Goal: Find specific page/section: Find specific page/section

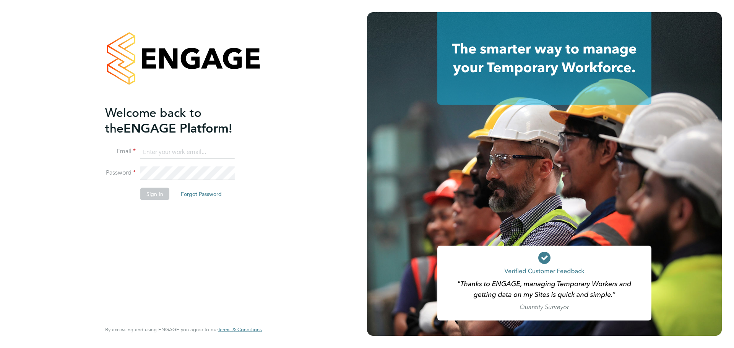
click at [166, 151] on input at bounding box center [187, 152] width 94 height 14
type input "najeeb.khan@vistry.co.uk"
click at [140, 229] on div "Welcome back to the ENGAGE Platform! Email najeeb.khan@vistry.co.uk Password Si…" at bounding box center [179, 212] width 149 height 215
click at [153, 193] on button "Sign In" at bounding box center [154, 194] width 29 height 12
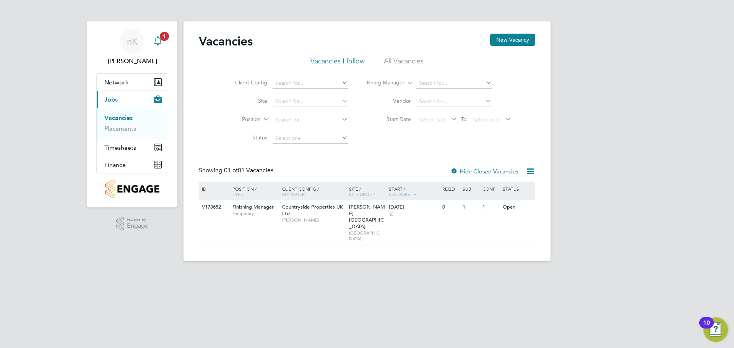
click at [154, 46] on div "Main navigation" at bounding box center [157, 41] width 15 height 15
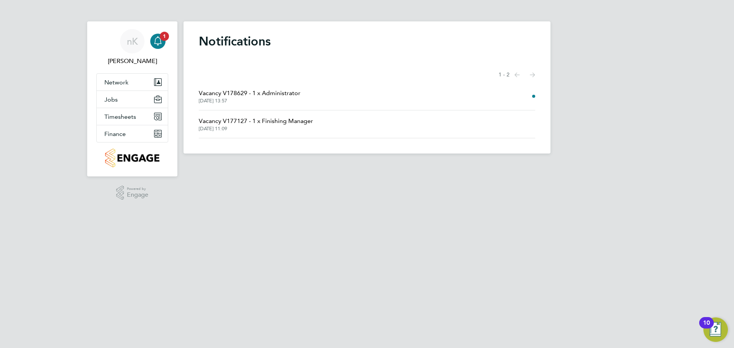
drag, startPoint x: 318, startPoint y: 224, endPoint x: 306, endPoint y: 219, distance: 12.7
click at [318, 166] on html "nK [PERSON_NAME] Notifications 1 Applications: Network Team Members Sites Worke…" at bounding box center [367, 83] width 734 height 166
click at [133, 137] on button "Finance" at bounding box center [132, 133] width 71 height 17
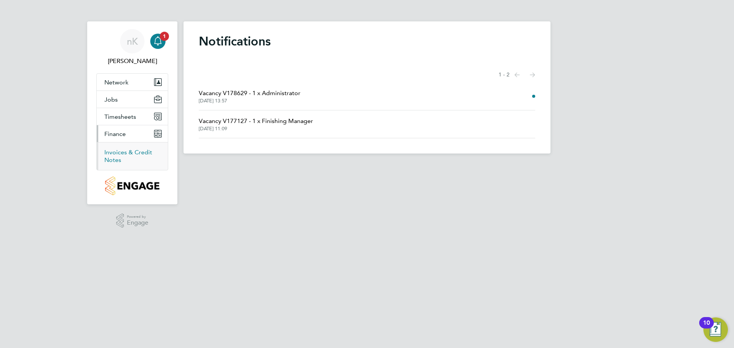
click at [125, 153] on link "Invoices & Credit Notes" at bounding box center [128, 156] width 48 height 15
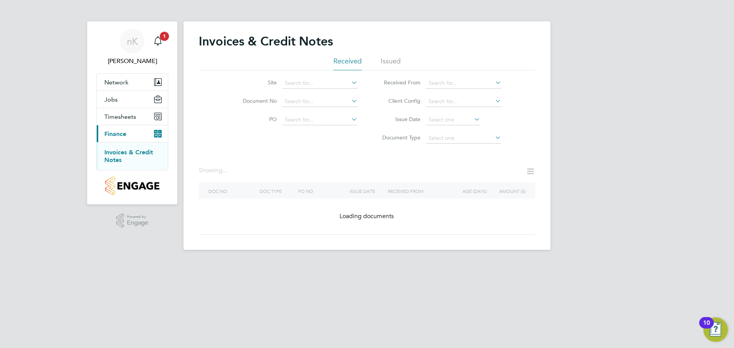
click at [395, 58] on div "Invoices & Credit Notes Received Issued Site Document No PO Status Paid Date Is…" at bounding box center [367, 134] width 336 height 201
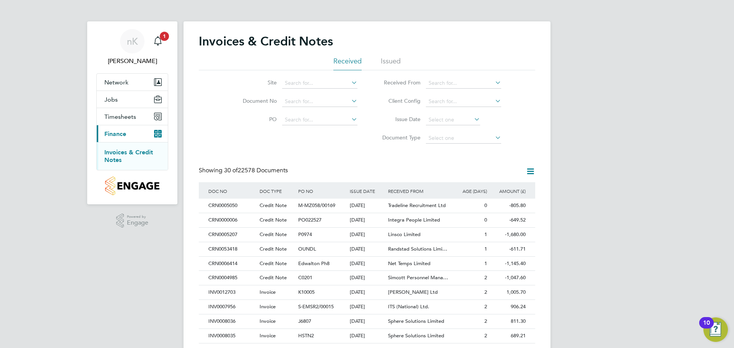
click at [395, 60] on li "Issued" at bounding box center [391, 64] width 20 height 14
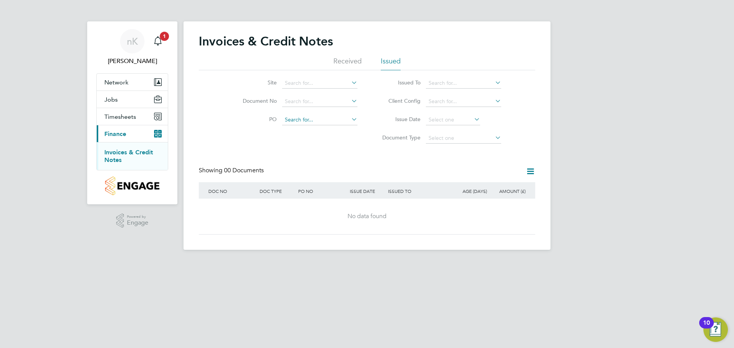
click at [316, 120] on input at bounding box center [319, 120] width 75 height 11
type input "m"
click at [315, 79] on input at bounding box center [319, 83] width 75 height 11
click at [295, 91] on b "[PERSON_NAME]" at bounding box center [307, 94] width 44 height 6
type input "[PERSON_NAME][GEOGRAPHIC_DATA]"
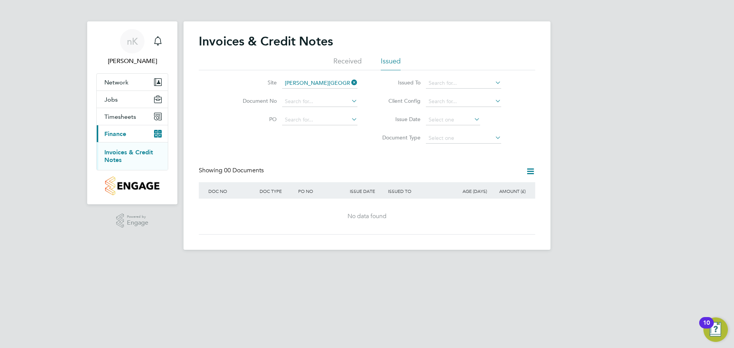
click at [351, 58] on li "Received" at bounding box center [347, 64] width 28 height 14
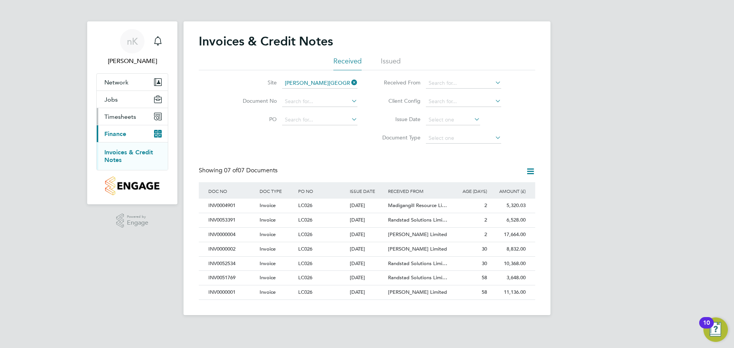
click at [121, 115] on span "Timesheets" at bounding box center [120, 116] width 32 height 7
click at [120, 136] on link "Timesheets" at bounding box center [120, 135] width 32 height 7
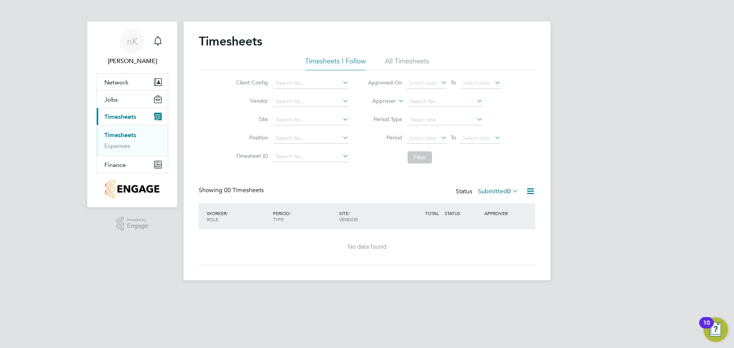
click at [416, 61] on li "All Timesheets" at bounding box center [407, 64] width 44 height 14
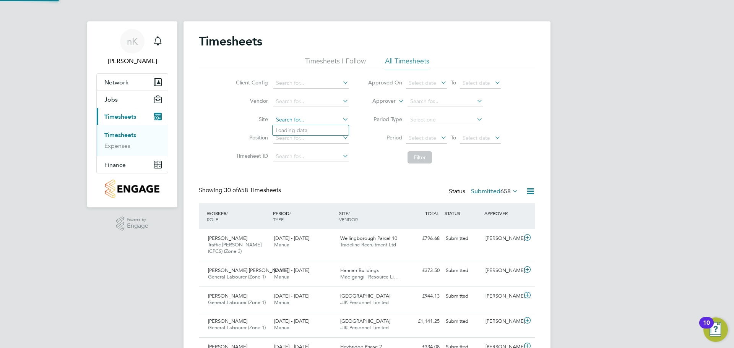
click at [307, 122] on input at bounding box center [310, 120] width 75 height 11
click at [315, 129] on li "[PERSON_NAME][GEOGRAPHIC_DATA]" at bounding box center [311, 130] width 76 height 10
type input "[PERSON_NAME][GEOGRAPHIC_DATA]"
click at [417, 157] on button "Filter" at bounding box center [420, 157] width 24 height 12
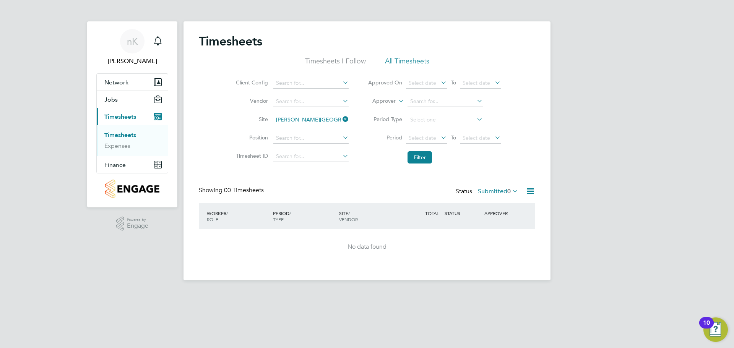
click at [389, 173] on div "Timesheets Timesheets I Follow All Timesheets Client Config Vendor Site [PERSON…" at bounding box center [367, 150] width 336 height 232
click at [384, 172] on div "Timesheets Timesheets I Follow All Timesheets Client Config Vendor Site [PERSON…" at bounding box center [367, 150] width 336 height 232
click at [354, 186] on div "Timesheets Timesheets I Follow All Timesheets Client Config Vendor Site [PERSON…" at bounding box center [367, 150] width 336 height 232
click at [372, 176] on div "Timesheets Timesheets I Follow All Timesheets Client Config Vendor Site [PERSON…" at bounding box center [367, 150] width 336 height 232
click at [391, 167] on li "Filter" at bounding box center [434, 158] width 152 height 20
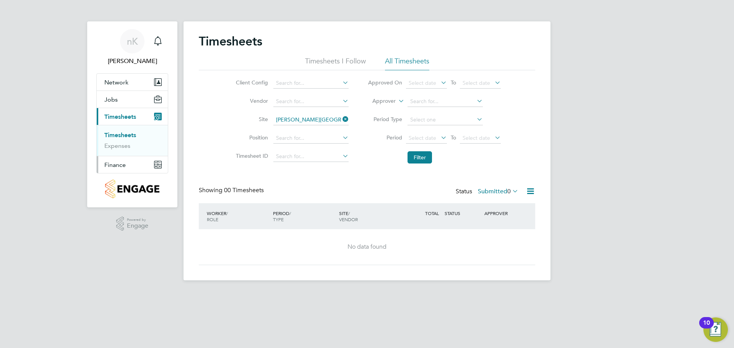
click at [112, 167] on span "Finance" at bounding box center [114, 164] width 21 height 7
click at [125, 163] on span "Finance" at bounding box center [114, 164] width 21 height 7
drag, startPoint x: 415, startPoint y: 186, endPoint x: 415, endPoint y: 181, distance: 5.0
click at [415, 186] on div "Timesheets Timesheets I Follow All Timesheets Client Config Vendor Site [PERSON…" at bounding box center [367, 150] width 336 height 232
